Goal: Task Accomplishment & Management: Use online tool/utility

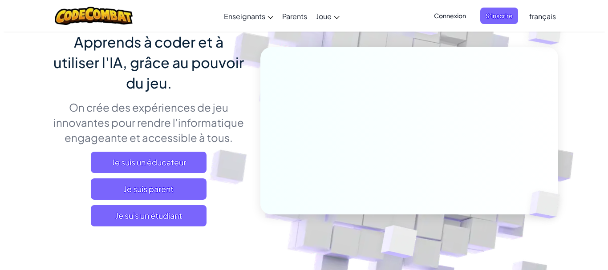
scroll to position [43, 0]
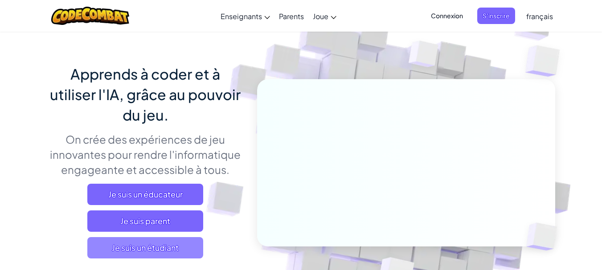
click at [154, 252] on span "Je suis un étudiant" at bounding box center [145, 247] width 116 height 21
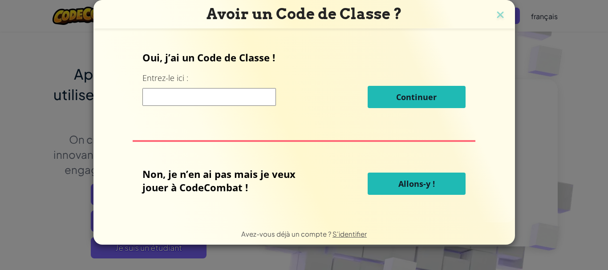
click at [436, 178] on button "Allons-y !" at bounding box center [417, 184] width 98 height 22
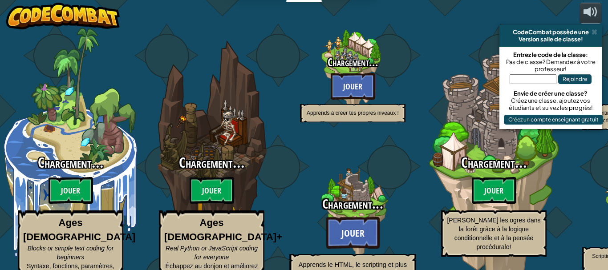
select select "fr"
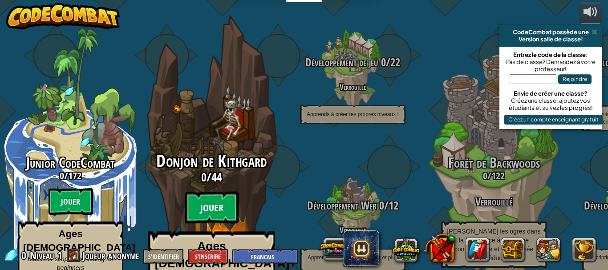
click at [213, 192] on btn "Jouer" at bounding box center [211, 208] width 53 height 32
select select "fr"
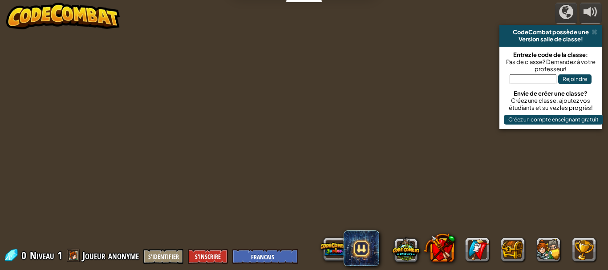
select select "fr"
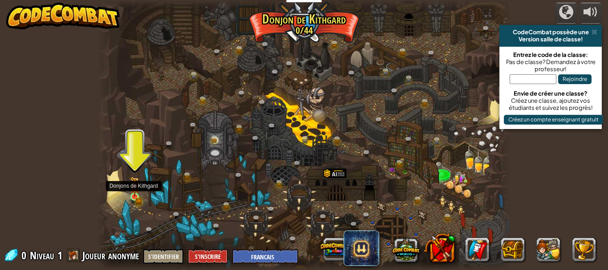
click at [134, 187] on img at bounding box center [135, 187] width 6 height 6
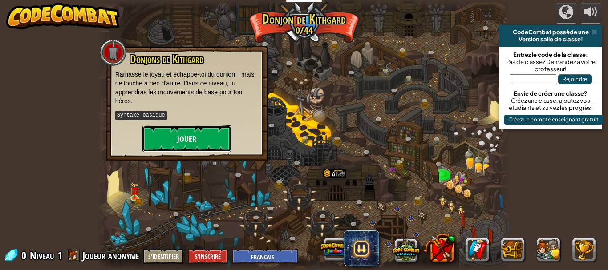
click at [197, 134] on button "Jouer" at bounding box center [186, 139] width 89 height 27
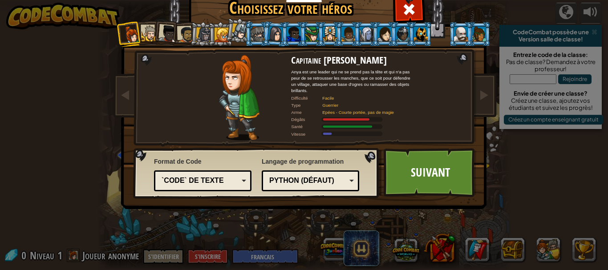
click at [146, 33] on div at bounding box center [150, 33] width 16 height 16
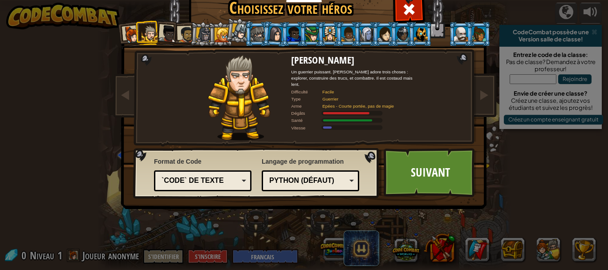
click at [268, 34] on div at bounding box center [275, 33] width 15 height 15
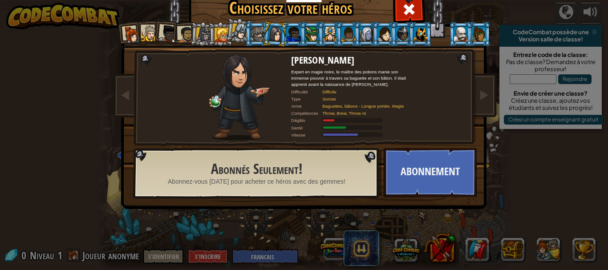
click at [372, 35] on li at bounding box center [384, 34] width 24 height 24
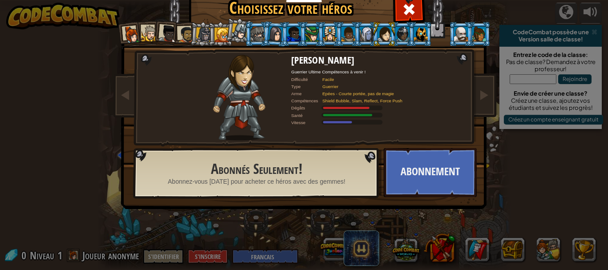
click at [323, 31] on div at bounding box center [330, 34] width 14 height 14
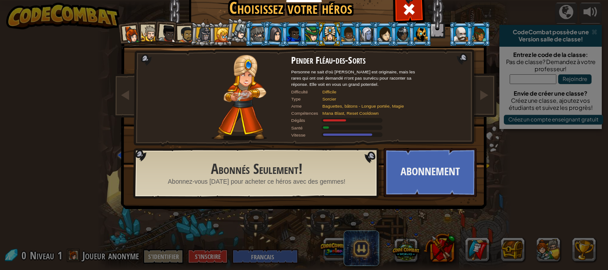
click at [294, 34] on div at bounding box center [294, 34] width 14 height 14
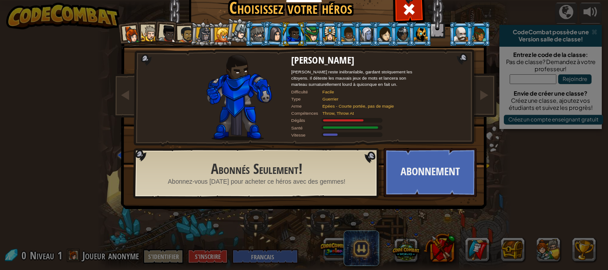
click at [269, 33] on div at bounding box center [275, 33] width 15 height 15
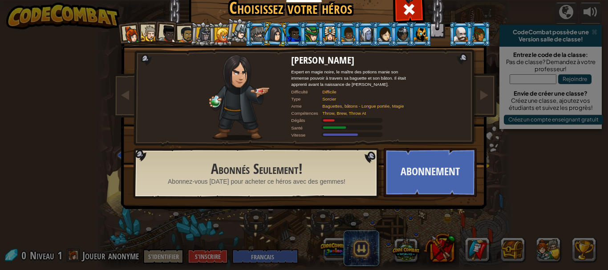
click at [226, 29] on li at bounding box center [239, 30] width 26 height 27
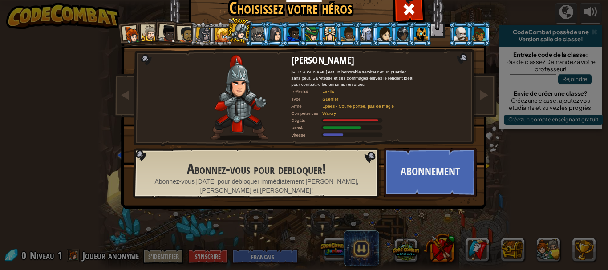
click at [208, 33] on li at bounding box center [220, 34] width 24 height 24
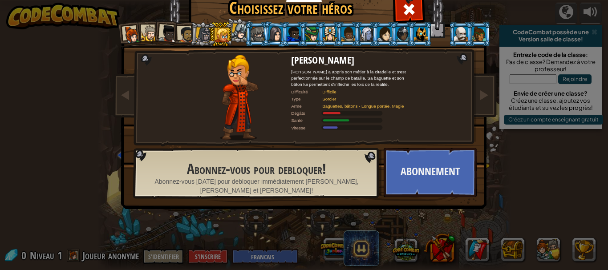
click at [443, 66] on div "Capitaine [PERSON_NAME] est une leader qui ne se prend pas la tête et qui n'a p…" at bounding box center [304, 114] width 334 height 194
click at [296, 180] on span "Abonnez-vous [DATE] pour debloquer immédiatement [PERSON_NAME], [PERSON_NAME] e…" at bounding box center [256, 186] width 205 height 18
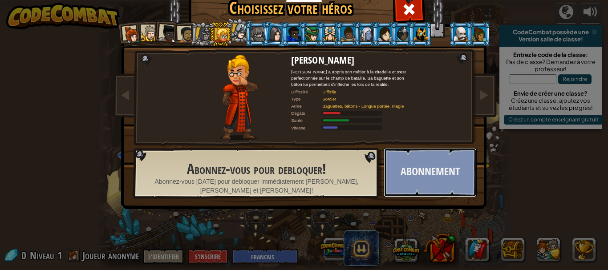
click at [419, 184] on button "Abonnement" at bounding box center [430, 172] width 93 height 49
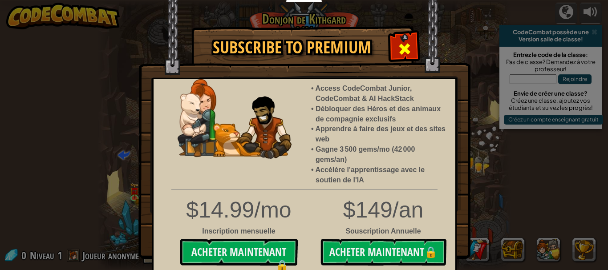
click at [404, 45] on span at bounding box center [405, 49] width 14 height 14
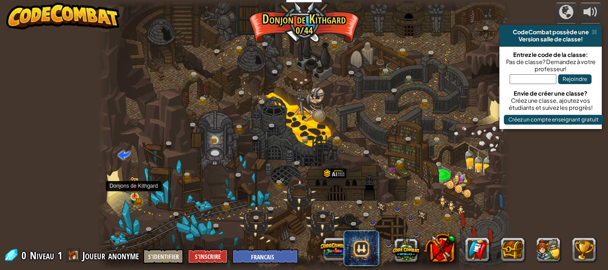
click at [135, 197] on img at bounding box center [134, 187] width 9 height 21
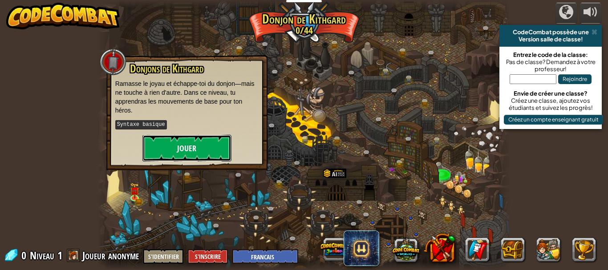
click at [191, 153] on button "Jouer" at bounding box center [186, 148] width 89 height 27
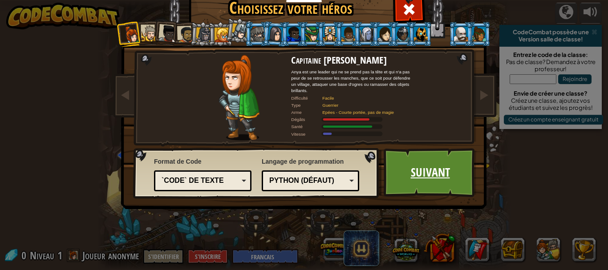
click at [419, 175] on link "Suivant" at bounding box center [430, 172] width 93 height 49
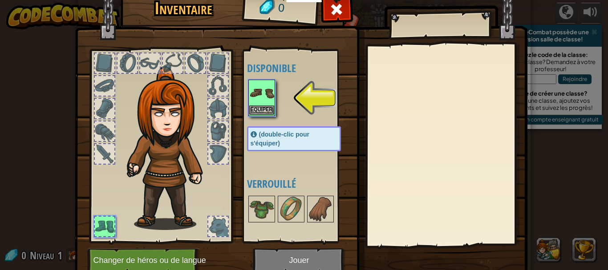
click at [249, 105] on img at bounding box center [261, 93] width 25 height 25
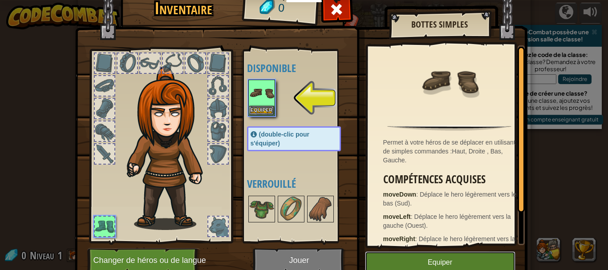
click at [425, 259] on button "Equiper" at bounding box center [440, 263] width 151 height 22
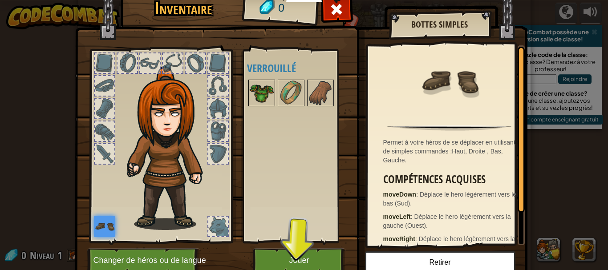
click at [257, 86] on img at bounding box center [261, 93] width 25 height 25
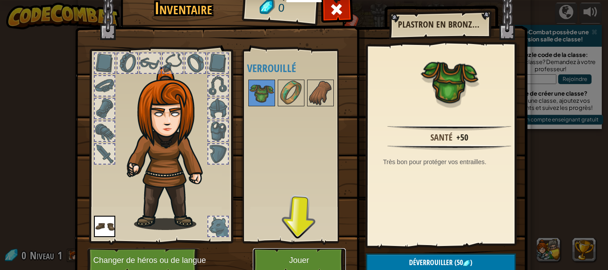
click at [309, 267] on button "Jouer" at bounding box center [299, 260] width 93 height 24
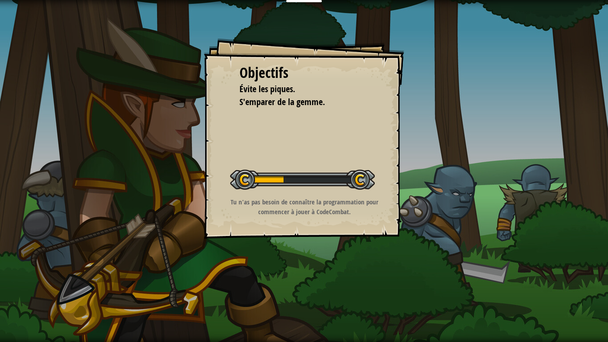
click at [332, 203] on p "Tu n'as pas besoin de connaître la programmation pour commencer à jouer à CodeC…" at bounding box center [304, 206] width 179 height 19
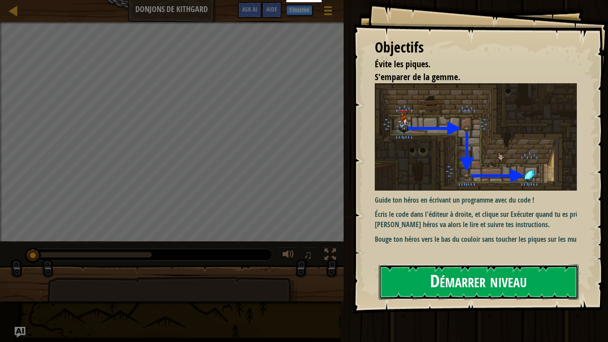
click at [413, 270] on button "Démarrer niveau" at bounding box center [479, 282] width 200 height 35
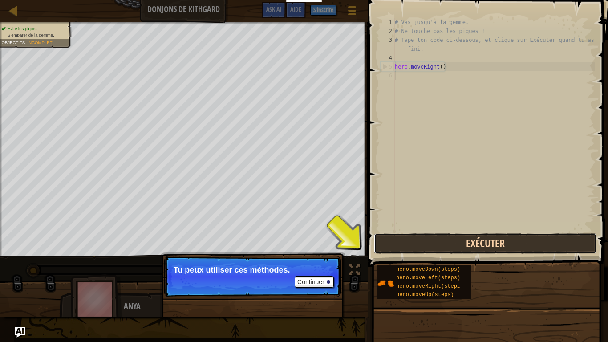
click at [469, 240] on button "Exécuter" at bounding box center [485, 243] width 223 height 20
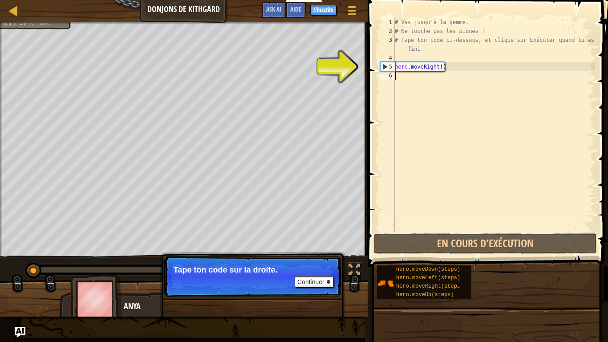
click at [381, 60] on div "4" at bounding box center [387, 57] width 15 height 9
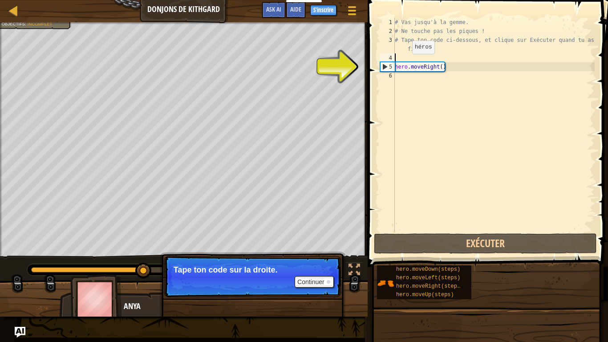
click at [405, 63] on div "# Vas jusqu'à la gemme. # Ne touche pas les piques ! # Tape ton code ci-dessous…" at bounding box center [494, 134] width 202 height 232
type textarea "hero.moveRight()"
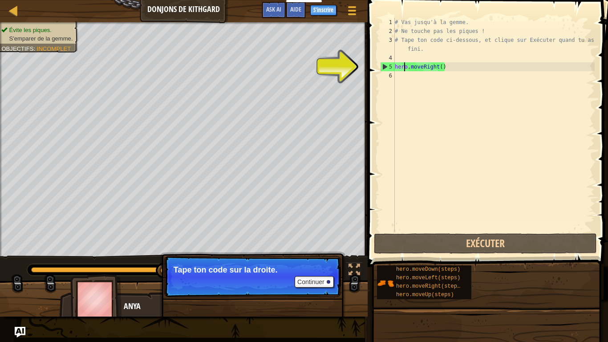
click at [396, 59] on div "# Vas jusqu'à la gemme. # Ne touche pas les piques ! # Tape ton code ci-dessous…" at bounding box center [494, 134] width 202 height 232
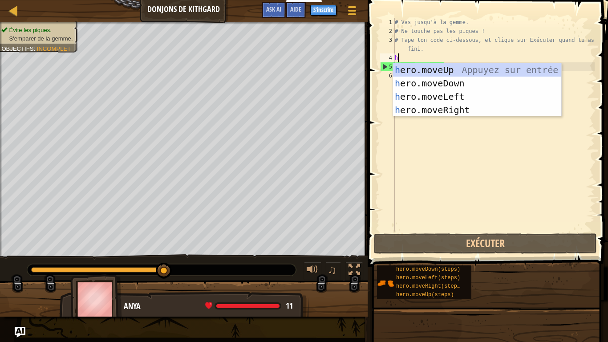
scroll to position [4, 0]
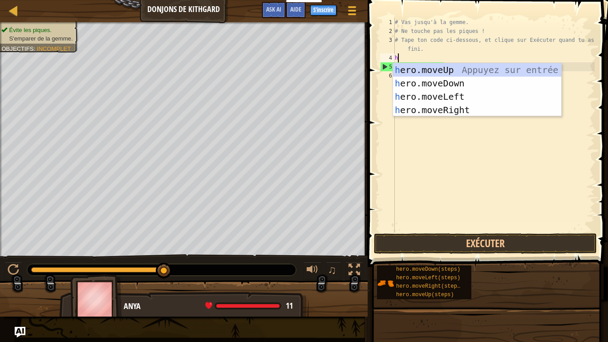
type textarea "hr"
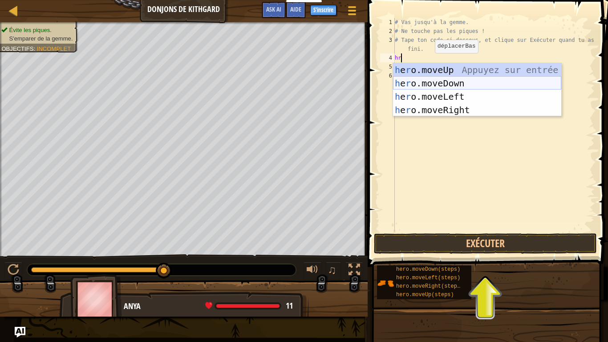
click at [427, 83] on div "h e r o.moveUp Appuyez sur entrée h e r o.moveDown Appuyez sur entrée h e r o.m…" at bounding box center [477, 103] width 168 height 80
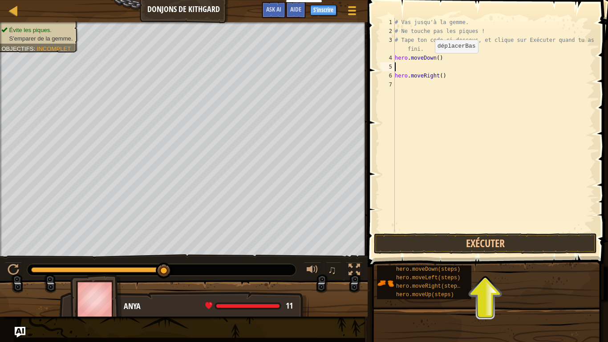
scroll to position [4, 0]
click at [428, 83] on div "# Vas jusqu'à la gemme. # Ne touche pas les piques ! # Tape ton code ci-dessous…" at bounding box center [494, 134] width 202 height 232
click at [435, 249] on button "Exécuter" at bounding box center [485, 243] width 223 height 20
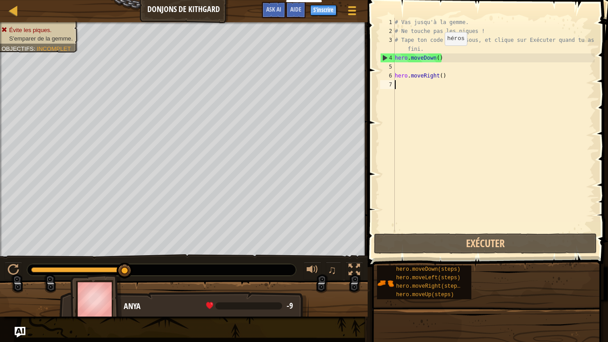
click at [437, 54] on div "# Vas jusqu'à la gemme. # Ne touche pas les piques ! # Tape ton code ci-dessous…" at bounding box center [494, 134] width 202 height 232
type textarea "hero.moveDown()"
drag, startPoint x: 437, startPoint y: 54, endPoint x: 423, endPoint y: 57, distance: 14.9
click at [423, 57] on div "# Vas jusqu'à la gemme. # Ne touche pas les piques ! # Tape ton code ci-dessous…" at bounding box center [494, 134] width 202 height 232
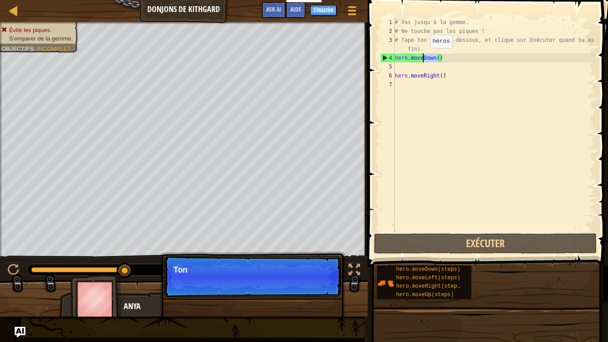
click at [423, 57] on div "# Vas jusqu'à la gemme. # Ne touche pas les piques ! # Tape ton code ci-dessous…" at bounding box center [494, 125] width 202 height 214
click at [423, 57] on div "# Vas jusqu'à la gemme. # Ne touche pas les piques ! # Tape ton code ci-dessous…" at bounding box center [494, 134] width 202 height 232
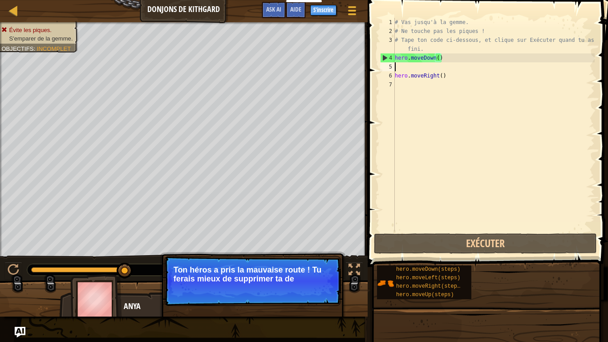
click at [504, 62] on div "# Vas jusqu'à la gemme. # Ne touche pas les piques ! # Tape ton code ci-dessous…" at bounding box center [494, 134] width 202 height 232
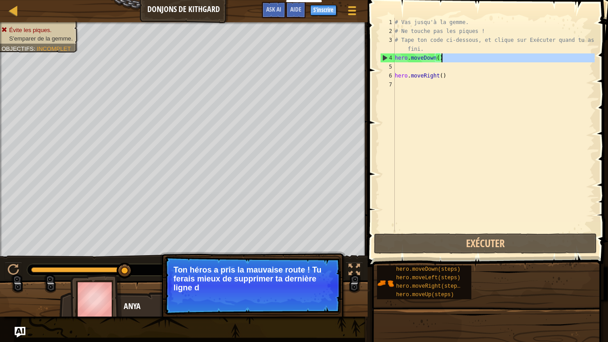
drag, startPoint x: 504, startPoint y: 62, endPoint x: 475, endPoint y: 58, distance: 29.2
click at [475, 58] on div "# Vas jusqu'à la gemme. # Ne touche pas les piques ! # Tape ton code ci-dessous…" at bounding box center [494, 134] width 202 height 232
click at [475, 58] on div "# Vas jusqu'à la gemme. # Ne touche pas les piques ! # Tape ton code ci-dessous…" at bounding box center [494, 125] width 202 height 214
drag, startPoint x: 444, startPoint y: 67, endPoint x: 442, endPoint y: 57, distance: 10.0
click at [442, 57] on div "# Vas jusqu'à la gemme. # Ne touche pas les piques ! # Tape ton code ci-dessous…" at bounding box center [494, 134] width 202 height 232
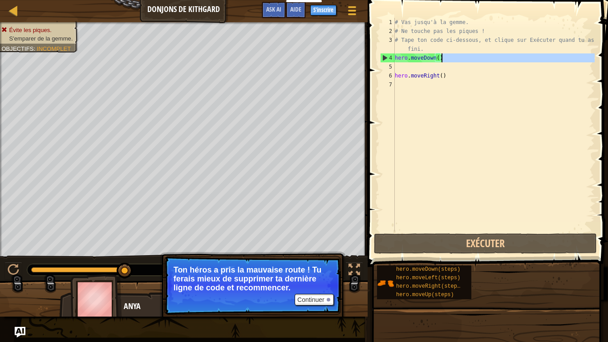
type textarea "hero.moveDown()"
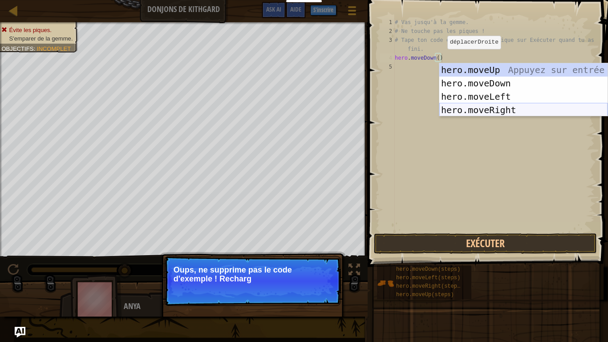
click at [472, 110] on div "hero.moveUp Appuyez sur entrée hero.moveDown Appuyez sur entrée hero.moveLeft A…" at bounding box center [524, 103] width 168 height 80
type textarea "hero.moveDown()hero.moveRight()"
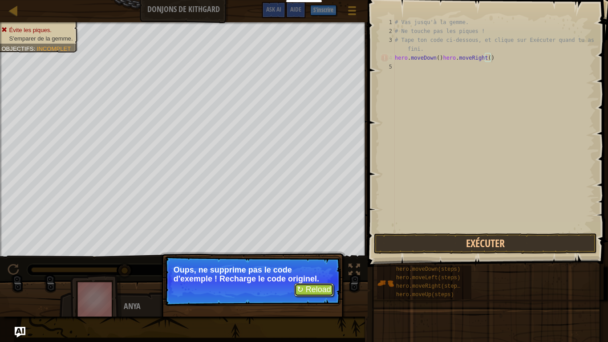
click at [317, 270] on button "↻ Reload" at bounding box center [314, 289] width 40 height 13
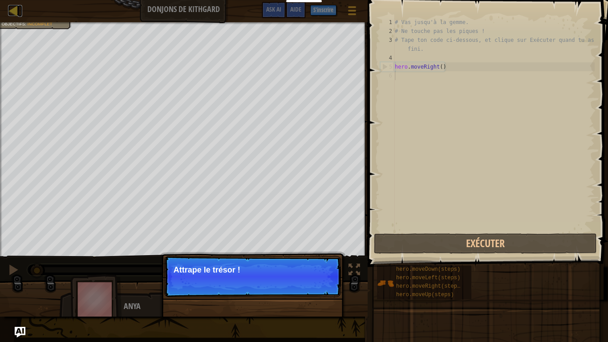
click at [14, 15] on div at bounding box center [13, 10] width 11 height 11
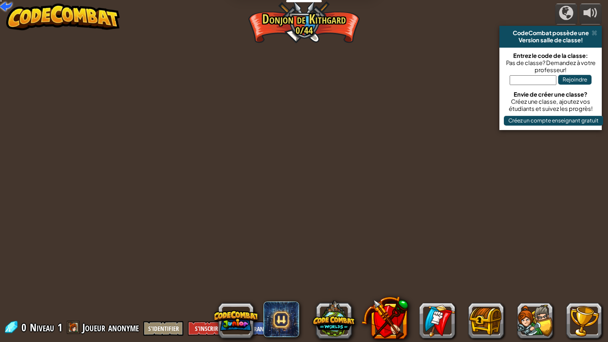
select select "fr"
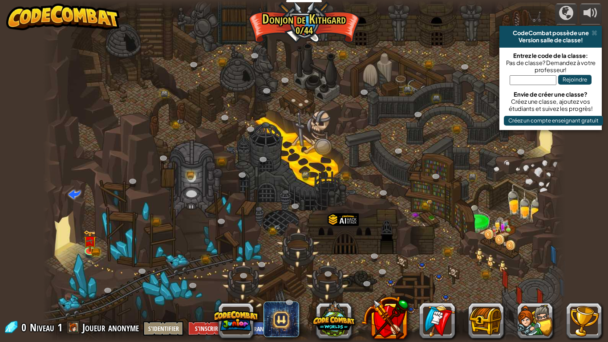
select select "fr"
click at [208, 41] on div at bounding box center [304, 171] width 523 height 342
click at [601, 148] on div "powered by CodeCombat possède une Version salle de classe! Entrez le code de la…" at bounding box center [304, 171] width 608 height 342
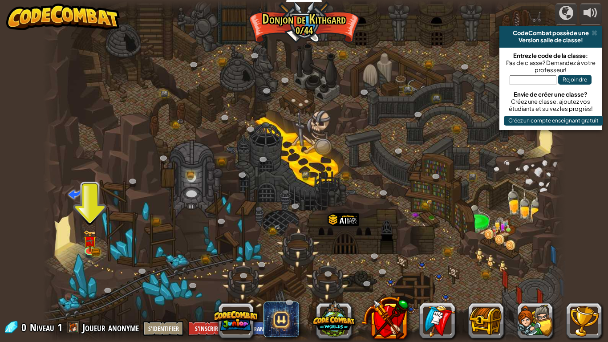
click at [601, 148] on div "powered by CodeCombat possède une Version salle de classe! Entrez le code de la…" at bounding box center [304, 171] width 608 height 342
click at [593, 33] on span at bounding box center [595, 32] width 6 height 7
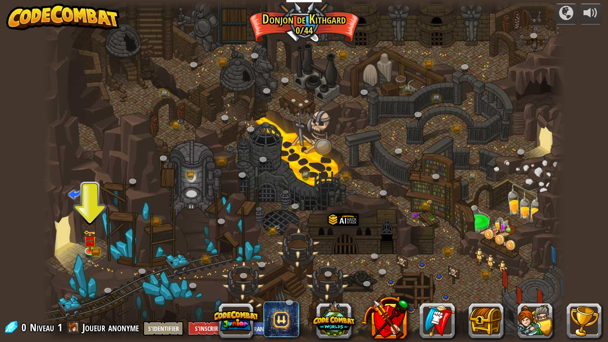
click at [601, 11] on div "powered by CodeCombat possède une Version salle de classe! Entrez le code de la…" at bounding box center [304, 171] width 608 height 342
click at [30, 17] on img at bounding box center [63, 17] width 114 height 27
